Goal: Transaction & Acquisition: Purchase product/service

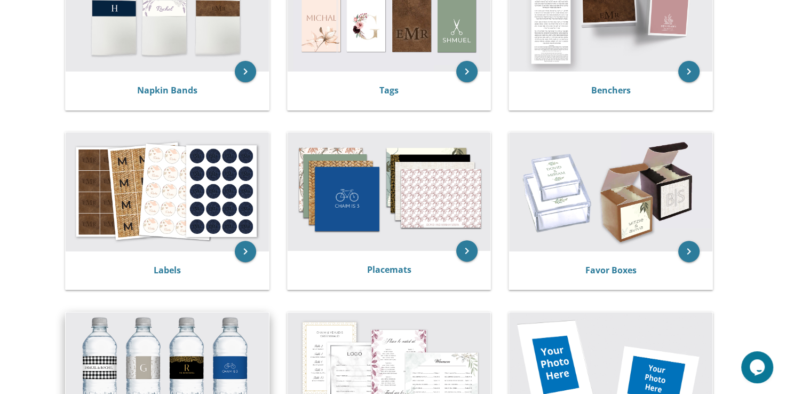
scroll to position [287, 0]
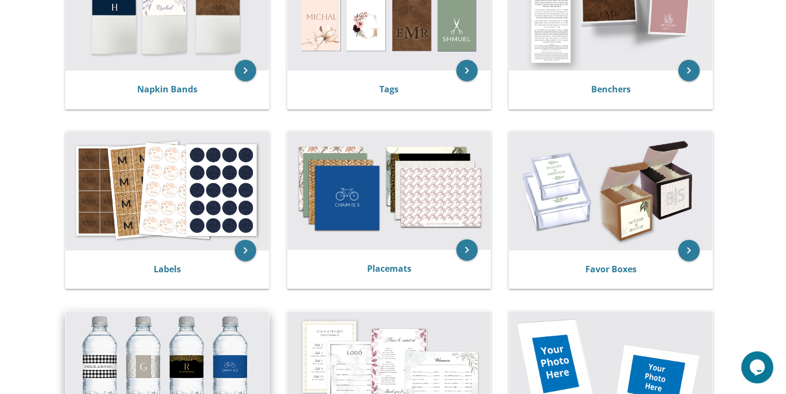
click at [237, 359] on img at bounding box center [167, 370] width 203 height 119
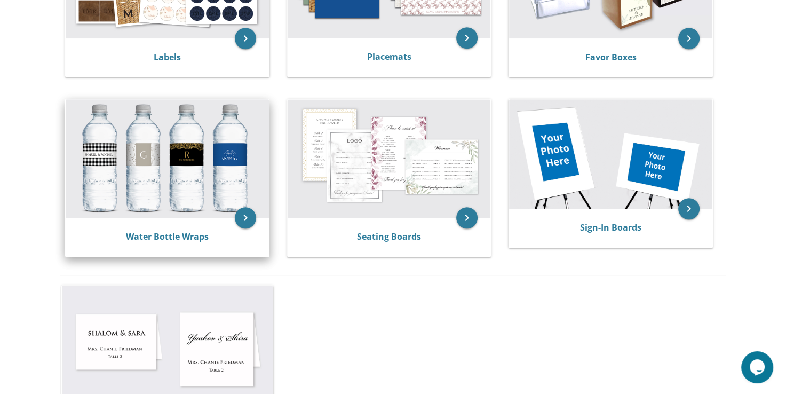
scroll to position [494, 0]
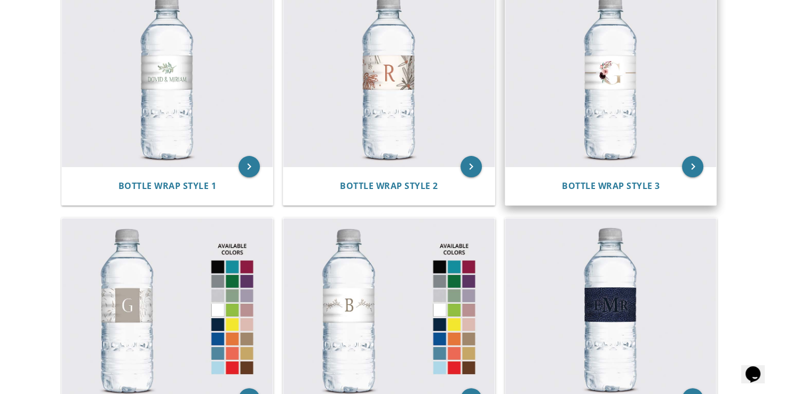
scroll to position [260, 0]
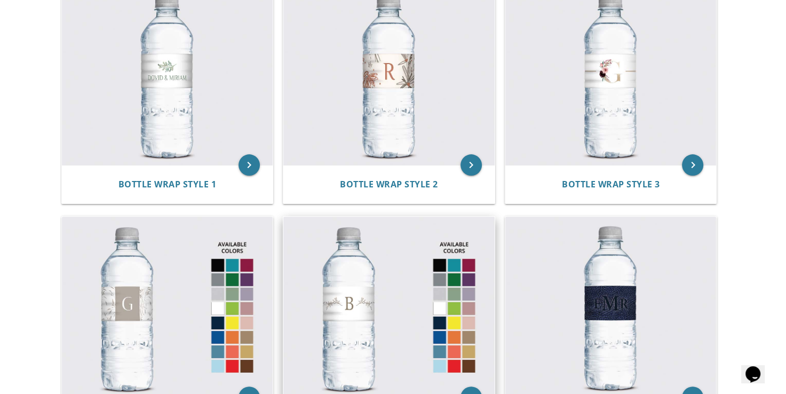
click at [376, 306] on img at bounding box center [388, 307] width 211 height 180
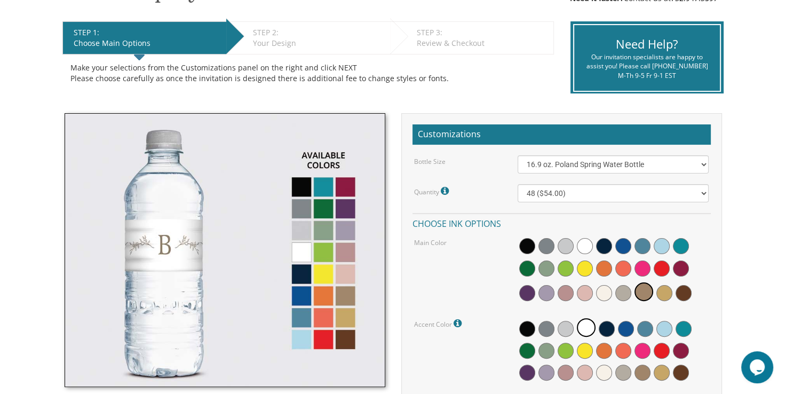
scroll to position [209, 0]
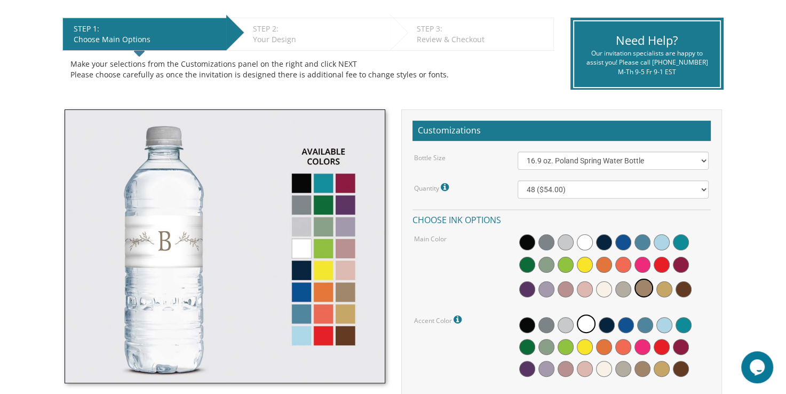
click at [326, 295] on img at bounding box center [225, 246] width 321 height 274
click at [326, 291] on img at bounding box center [225, 246] width 321 height 274
click at [605, 266] on span at bounding box center [604, 265] width 16 height 16
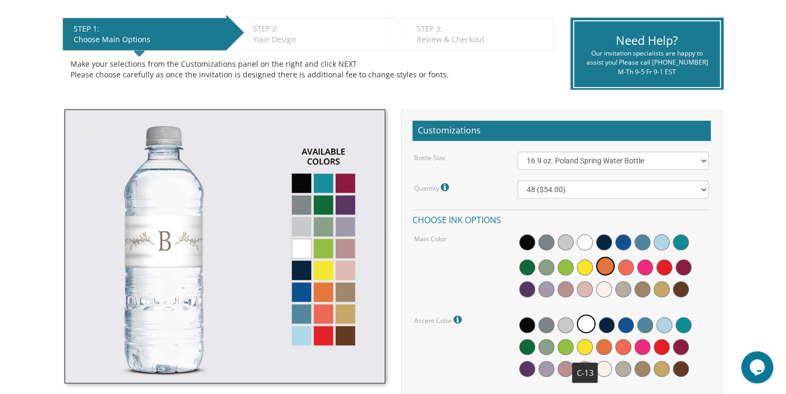
click at [586, 347] on span at bounding box center [585, 347] width 16 height 16
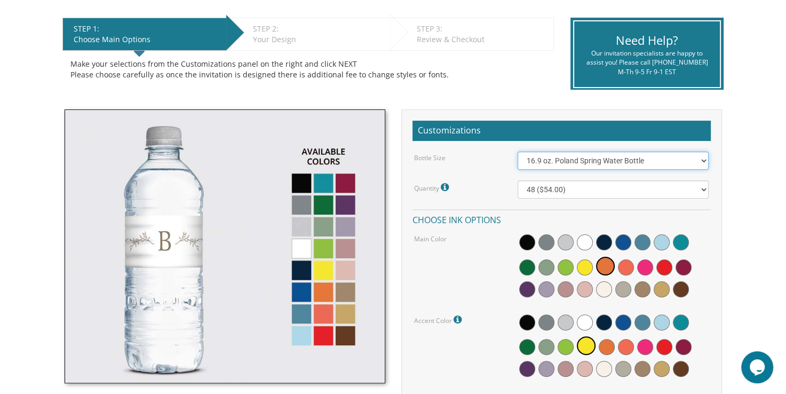
click at [669, 159] on select "16.9 oz. Poland Spring Water Bottle 13.5 oz. Fred Water Bottle" at bounding box center [613, 161] width 191 height 18
click at [518, 152] on select "16.9 oz. Poland Spring Water Bottle 13.5 oz. Fred Water Bottle" at bounding box center [613, 161] width 191 height 18
click at [668, 161] on select "16.9 oz. Poland Spring Water Bottle 13.5 oz. Fred Water Bottle" at bounding box center [613, 161] width 191 height 18
select select "16.9 oz. Poland Spring Water Bottle"
click at [518, 152] on select "16.9 oz. Poland Spring Water Bottle 13.5 oz. Fred Water Bottle" at bounding box center [613, 161] width 191 height 18
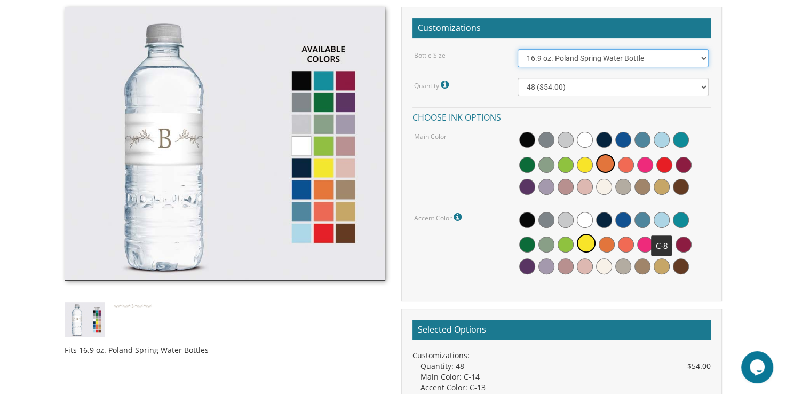
scroll to position [307, 0]
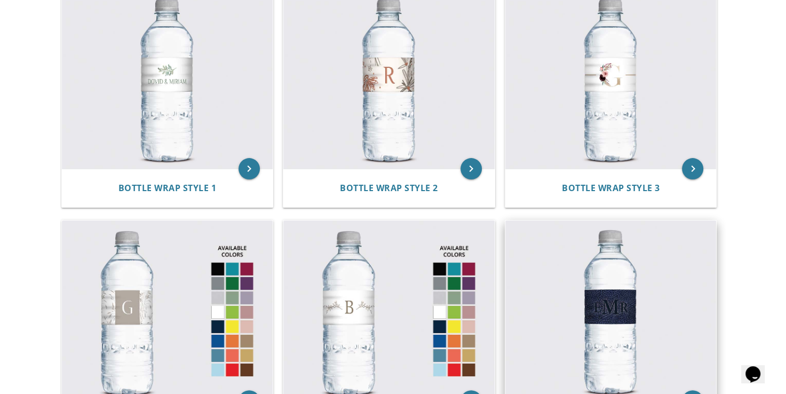
scroll to position [257, 0]
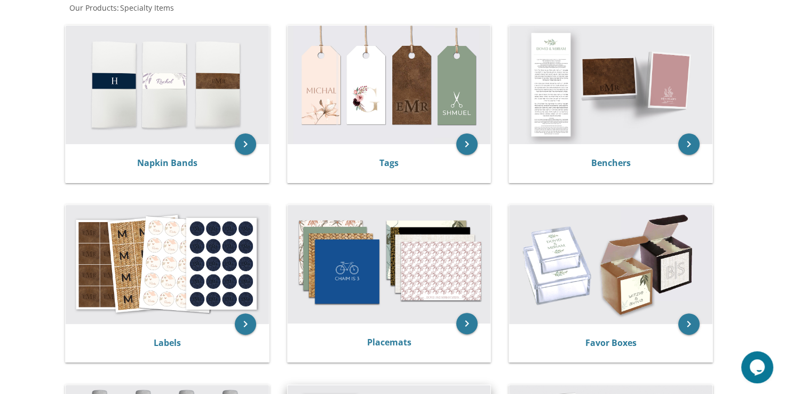
scroll to position [211, 0]
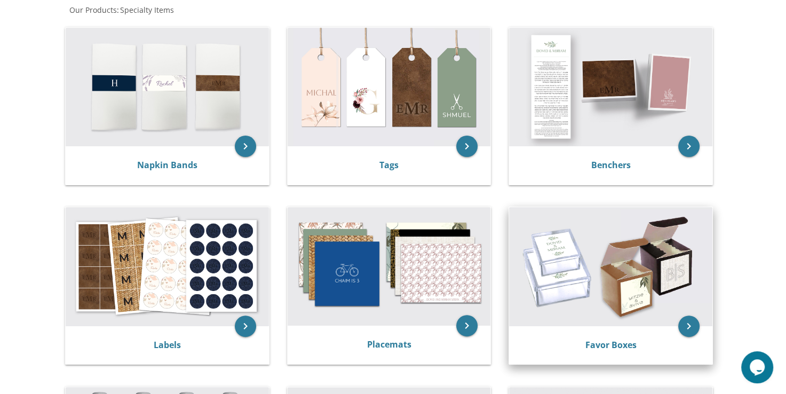
click at [635, 246] on img at bounding box center [610, 266] width 203 height 119
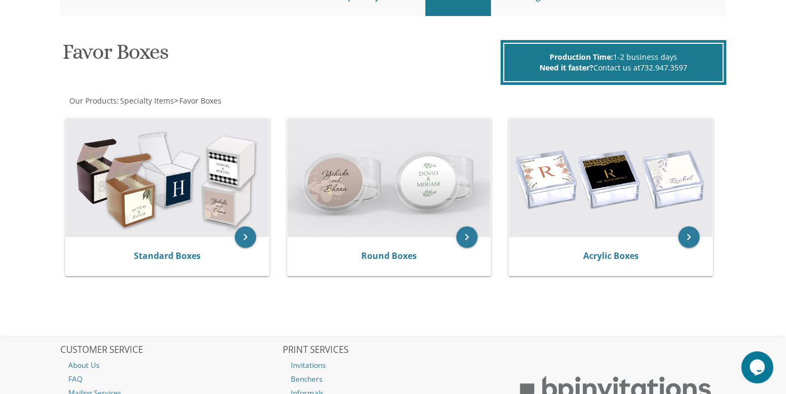
scroll to position [130, 0]
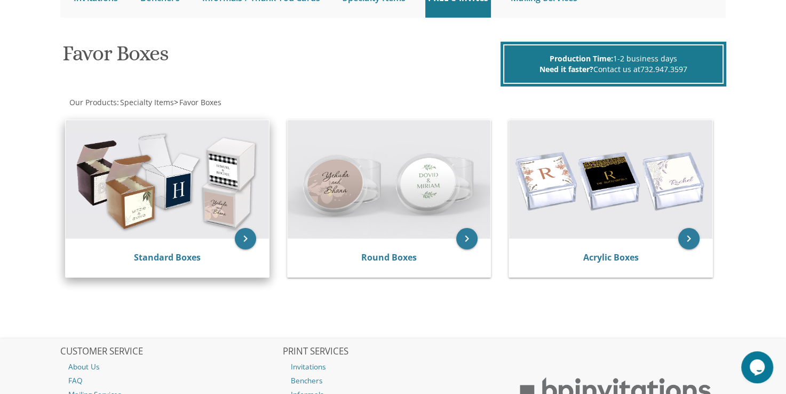
click at [201, 167] on img at bounding box center [167, 179] width 203 height 119
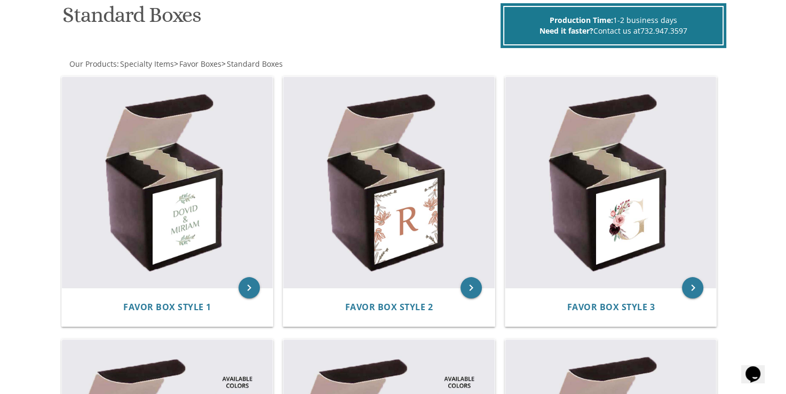
scroll to position [168, 0]
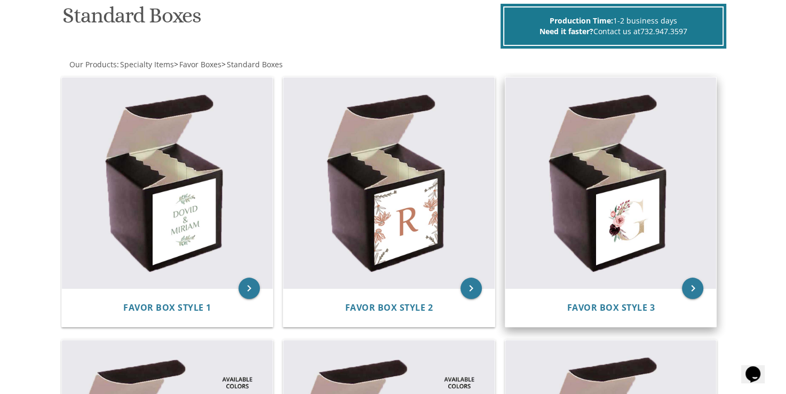
click at [628, 223] on img at bounding box center [610, 182] width 211 height 211
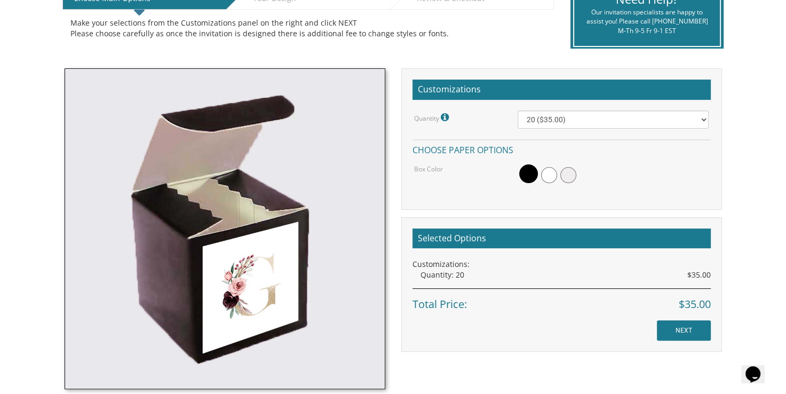
scroll to position [251, 0]
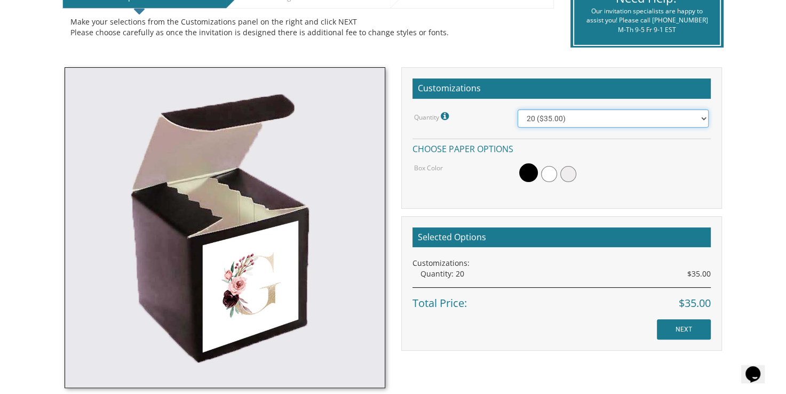
click at [675, 119] on select "20 ($35.00) 40 ($53.00) 60 ($65.00) 80 ($75.00) 100 ($85.00)" at bounding box center [613, 118] width 191 height 18
select select "60"
click at [518, 109] on select "20 ($35.00) 40 ($53.00) 60 ($65.00) 80 ($75.00) 100 ($85.00)" at bounding box center [613, 118] width 191 height 18
click at [680, 119] on select "20 ($35.00) 40 ($53.00) 60 ($65.00) 80 ($75.00) 100 ($85.00)" at bounding box center [613, 118] width 191 height 18
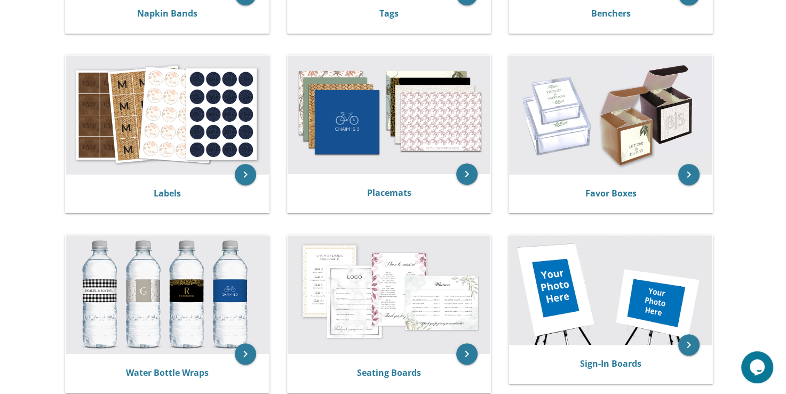
scroll to position [365, 0]
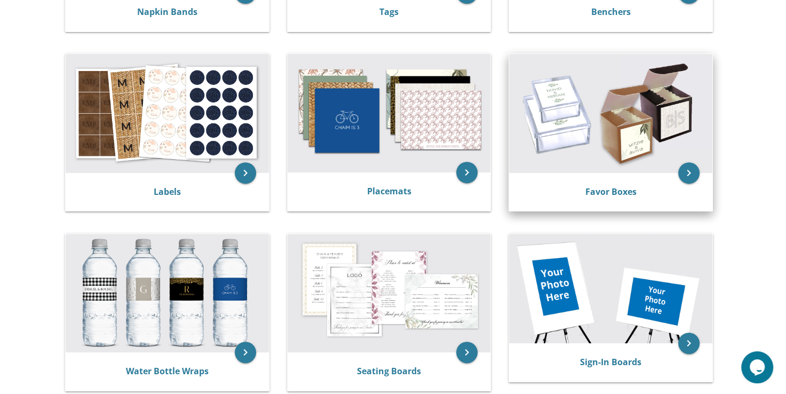
click at [546, 113] on img at bounding box center [610, 113] width 203 height 119
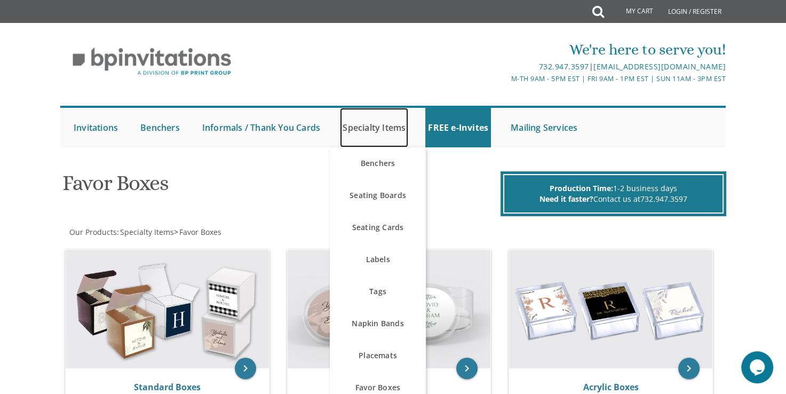
click at [374, 127] on link "Specialty Items" at bounding box center [374, 128] width 68 height 40
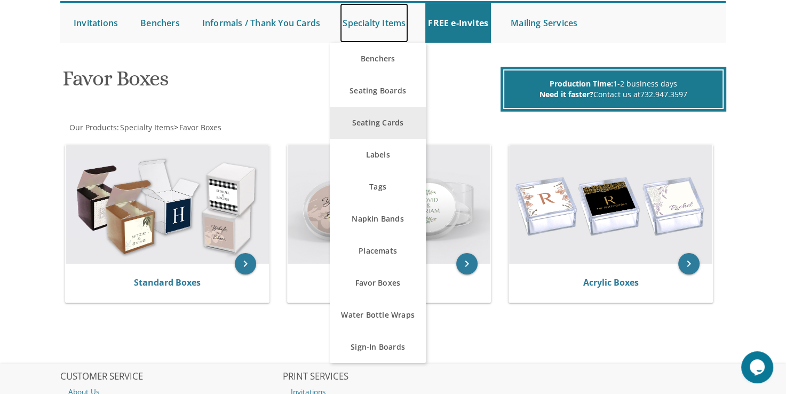
scroll to position [109, 0]
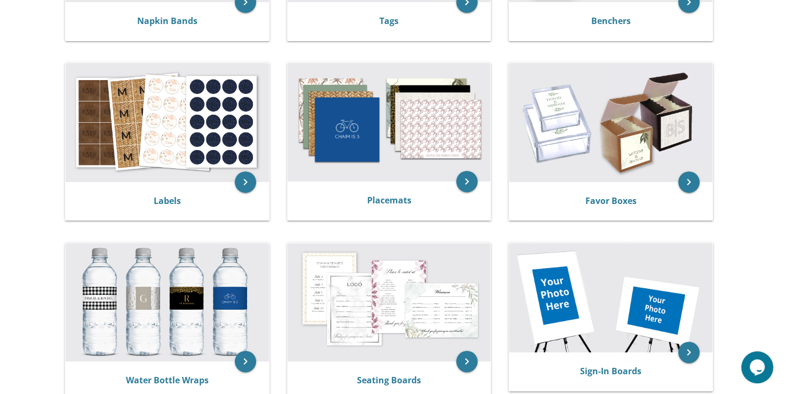
scroll to position [356, 0]
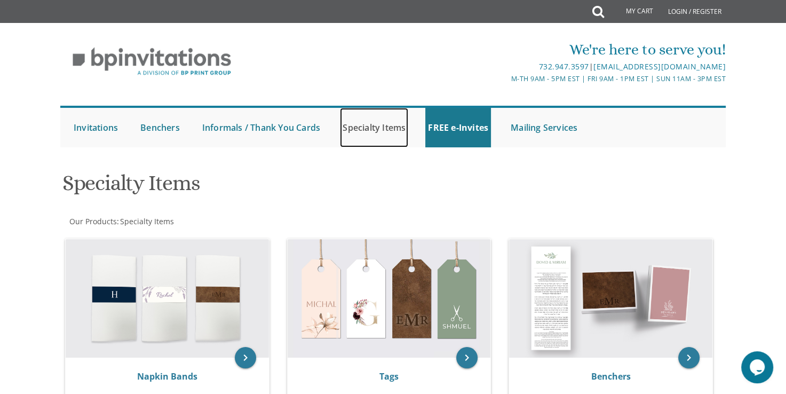
click at [384, 123] on link "Specialty Items" at bounding box center [374, 128] width 68 height 40
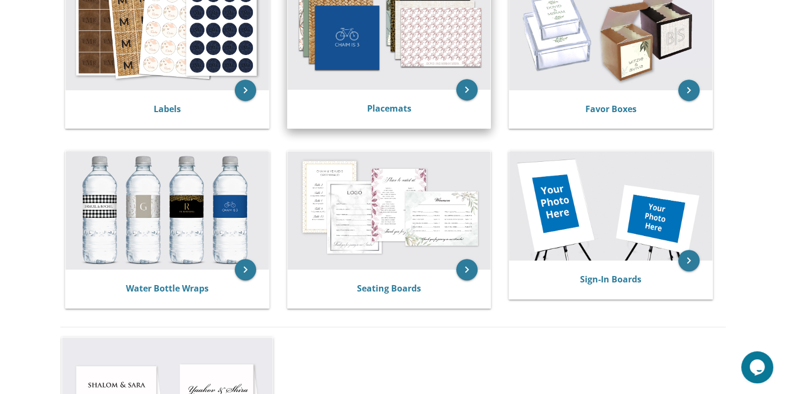
scroll to position [448, 0]
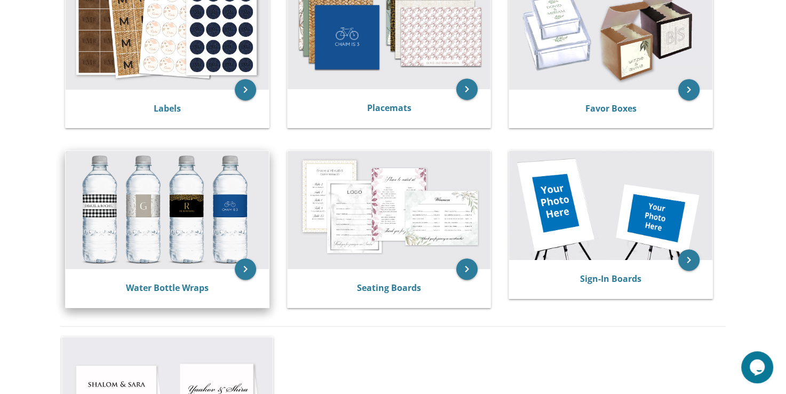
click at [205, 212] on img at bounding box center [167, 210] width 203 height 119
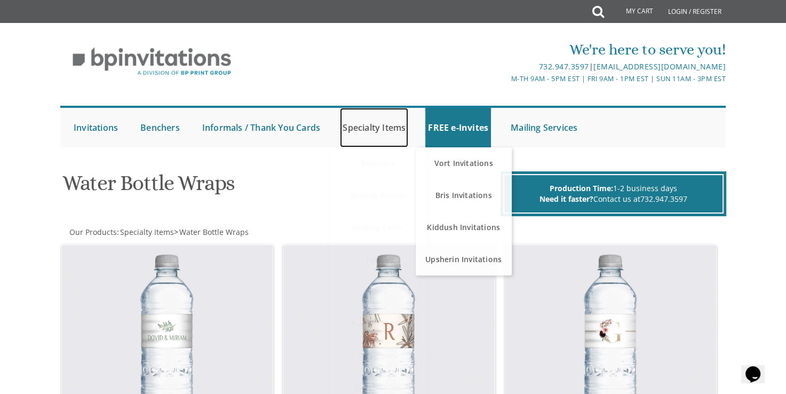
click at [383, 133] on link "Specialty Items" at bounding box center [374, 128] width 68 height 40
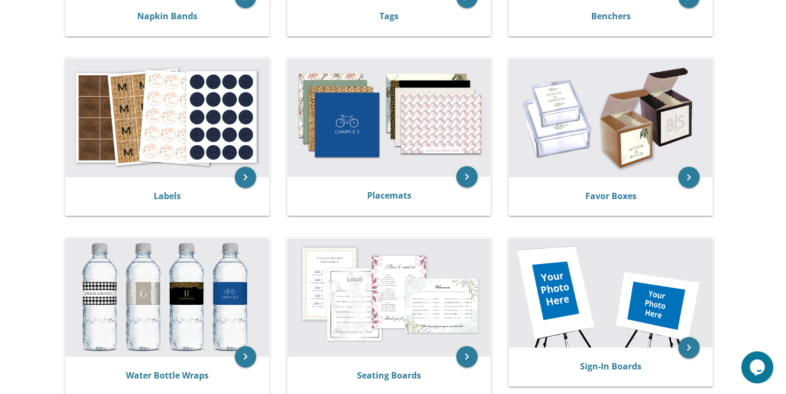
scroll to position [361, 0]
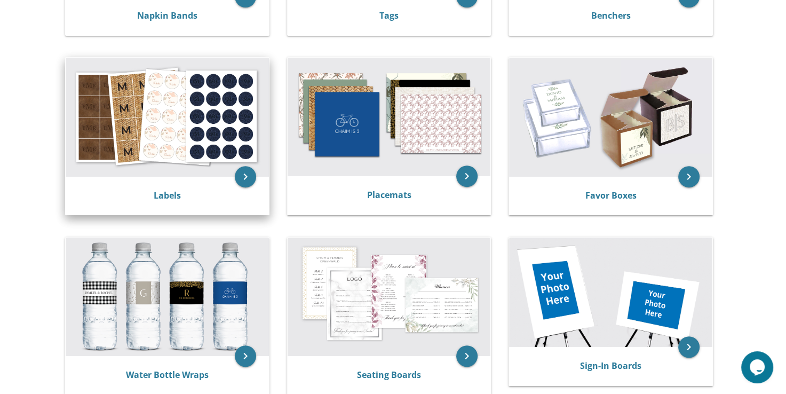
click at [214, 129] on img at bounding box center [167, 117] width 203 height 119
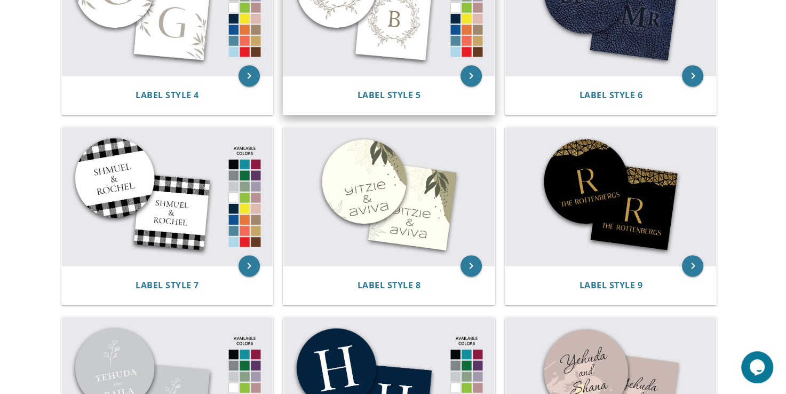
scroll to position [500, 0]
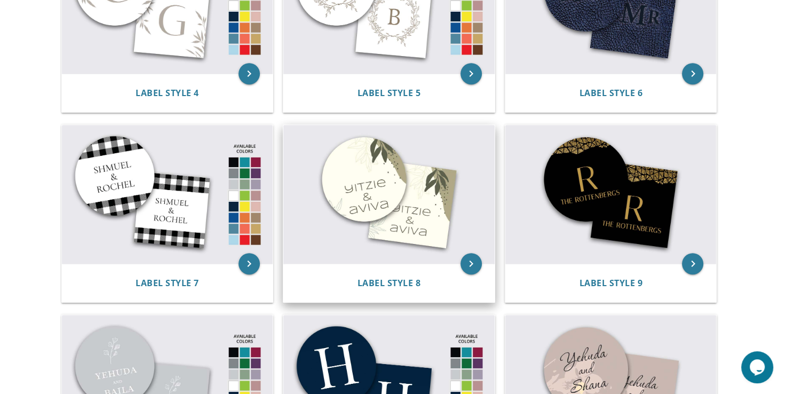
click at [377, 200] on img at bounding box center [388, 194] width 211 height 139
drag, startPoint x: 377, startPoint y: 200, endPoint x: 368, endPoint y: 202, distance: 9.3
click at [368, 202] on img at bounding box center [388, 194] width 211 height 139
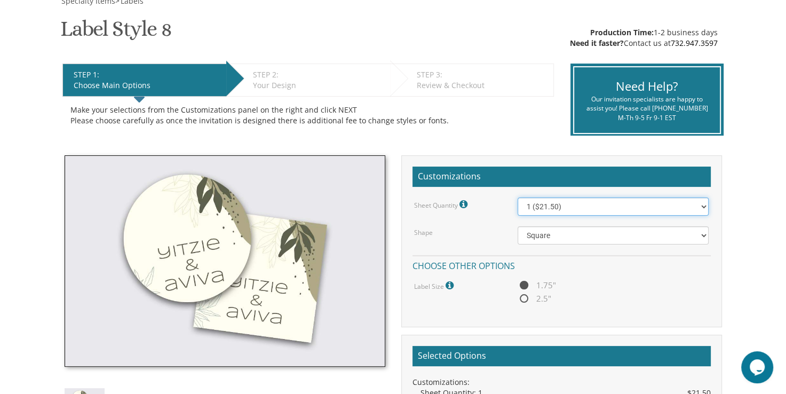
click at [583, 210] on select "1 ($21.50) 2 ($25.00) 3 ($28.50) 4 ($32.00) 5 ($35.50) 6 ($39.00) 7 ($42.50) 8 …" at bounding box center [613, 207] width 191 height 18
click at [344, 196] on img at bounding box center [225, 260] width 321 height 211
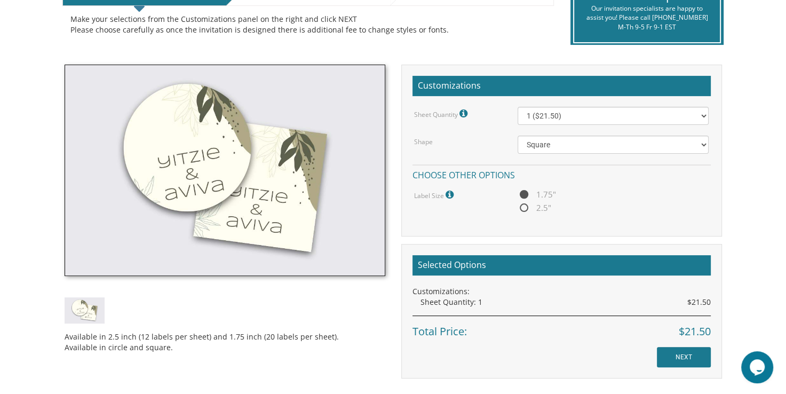
scroll to position [259, 0]
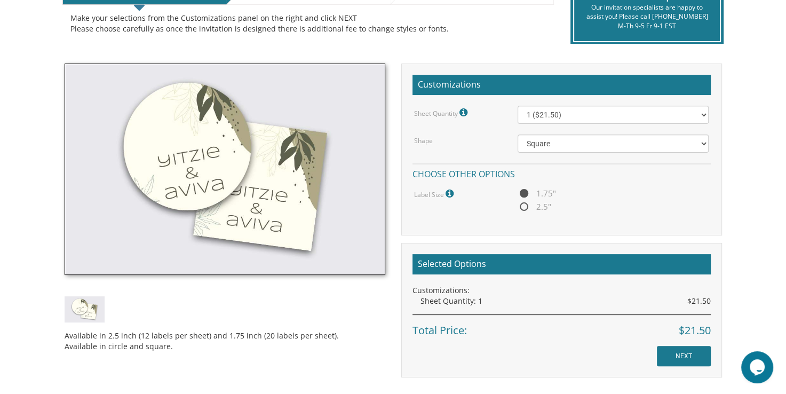
click at [368, 255] on img at bounding box center [225, 169] width 321 height 211
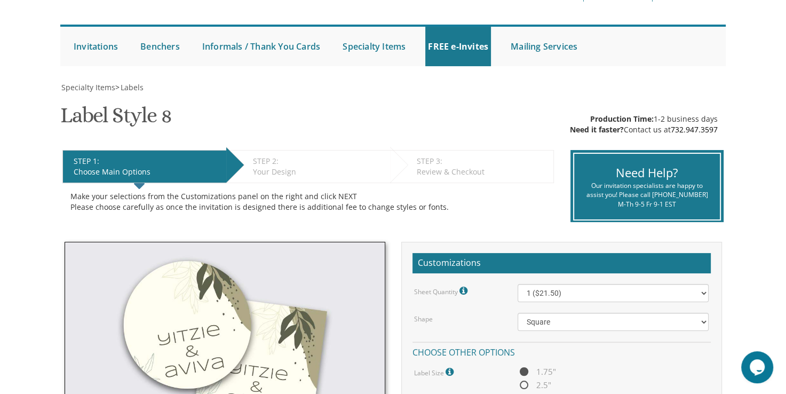
scroll to position [80, 0]
